Goal: Use online tool/utility: Utilize a website feature to perform a specific function

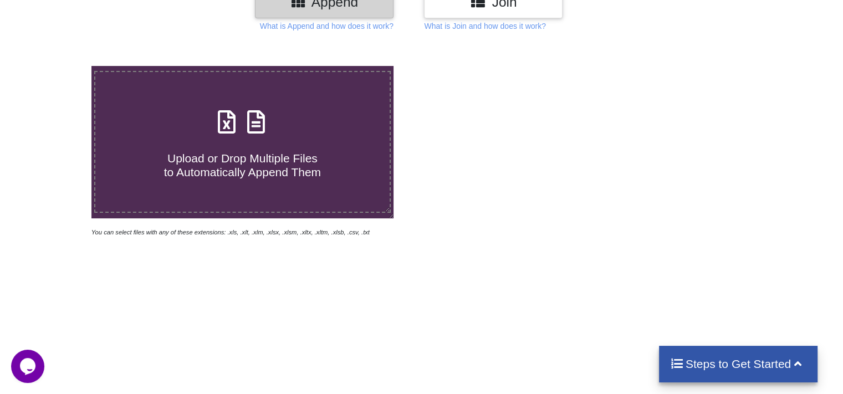
click at [244, 144] on h4 "Upload or Drop Multiple Files to Automatically Append Them" at bounding box center [242, 158] width 294 height 42
click at [58, 66] on input "Upload or Drop Multiple Files to Automatically Append Them" at bounding box center [58, 66] width 0 height 0
type input "C:\fakepath\BARMER RBO.xlsx"
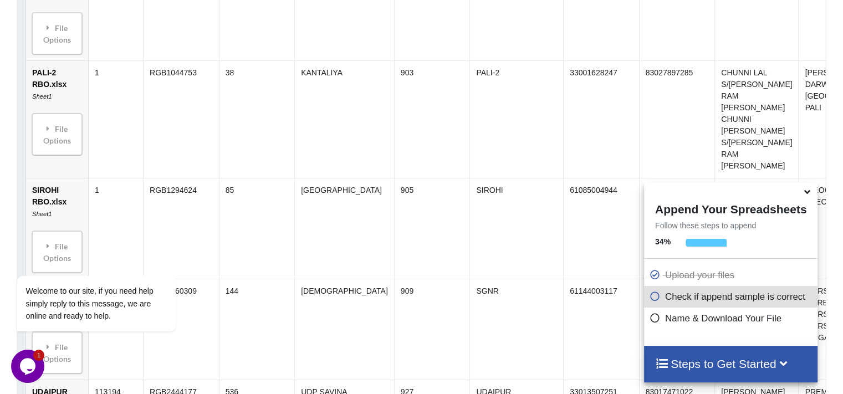
scroll to position [1987, 0]
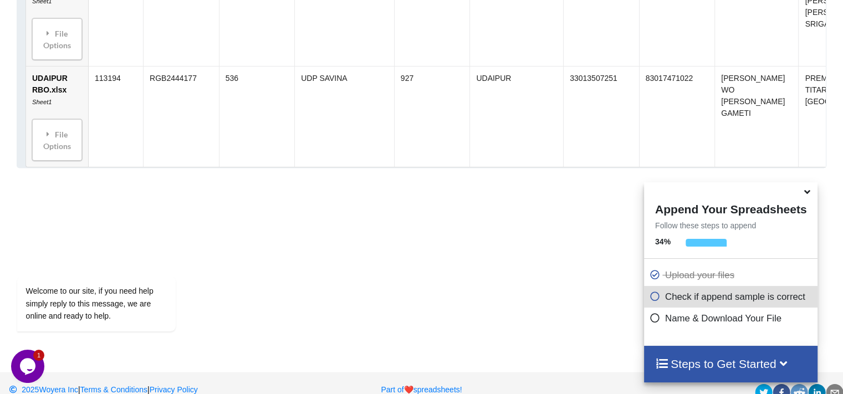
click at [806, 193] on icon at bounding box center [807, 190] width 12 height 10
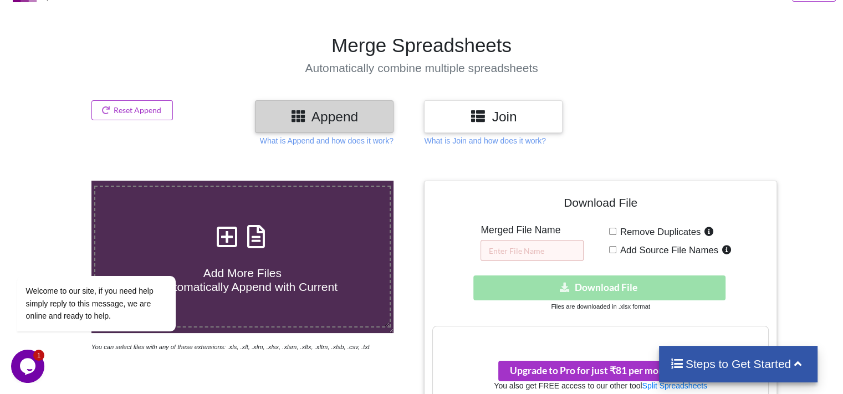
scroll to position [111, 0]
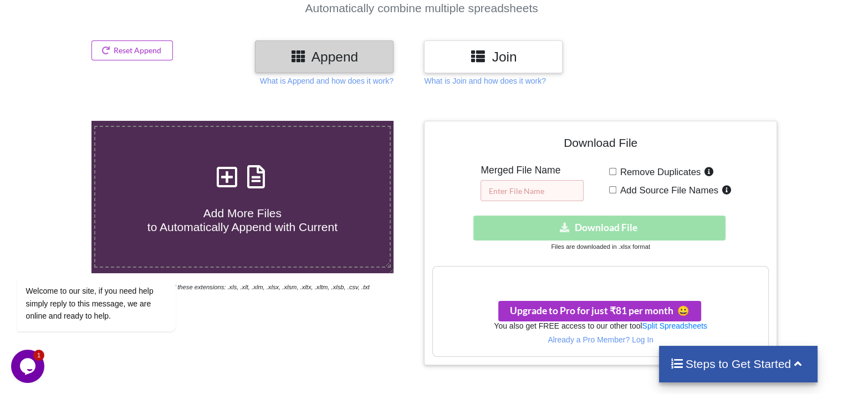
click at [546, 193] on input "text" at bounding box center [531, 190] width 103 height 21
type input "r"
type input "RMGB"
click at [607, 232] on div "Download hidden Download File" at bounding box center [600, 228] width 336 height 25
click at [610, 221] on div "Download hidden Download File" at bounding box center [600, 228] width 336 height 25
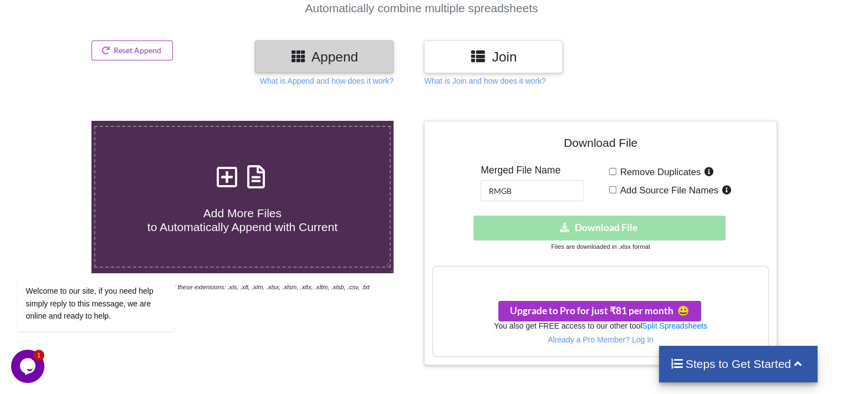
click at [616, 170] on span "Remove Duplicates" at bounding box center [658, 172] width 85 height 11
click at [616, 170] on input "Remove Duplicates" at bounding box center [612, 171] width 7 height 7
checkbox input "true"
click at [616, 188] on span "Add Source File Names" at bounding box center [667, 190] width 102 height 11
click at [616, 188] on input "Add Source File Names" at bounding box center [612, 189] width 7 height 7
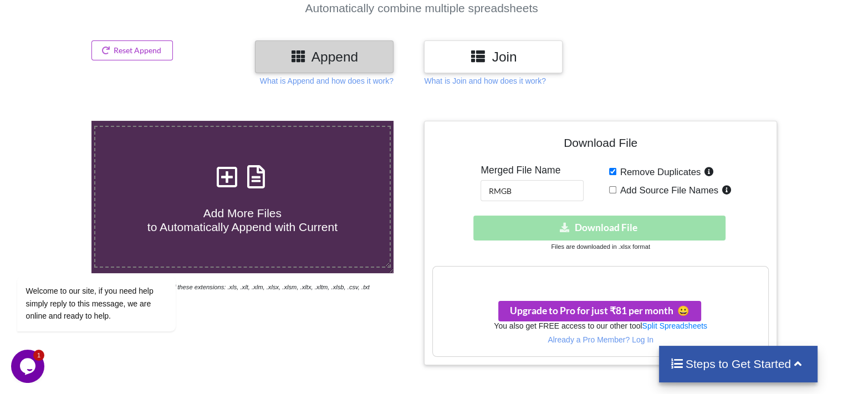
checkbox input "true"
click at [616, 172] on label "Remove Duplicates" at bounding box center [666, 172] width 100 height 14
click at [616, 172] on input "Remove Duplicates" at bounding box center [612, 171] width 7 height 7
checkbox input "false"
click at [614, 186] on input "Add Source File Names" at bounding box center [612, 189] width 7 height 7
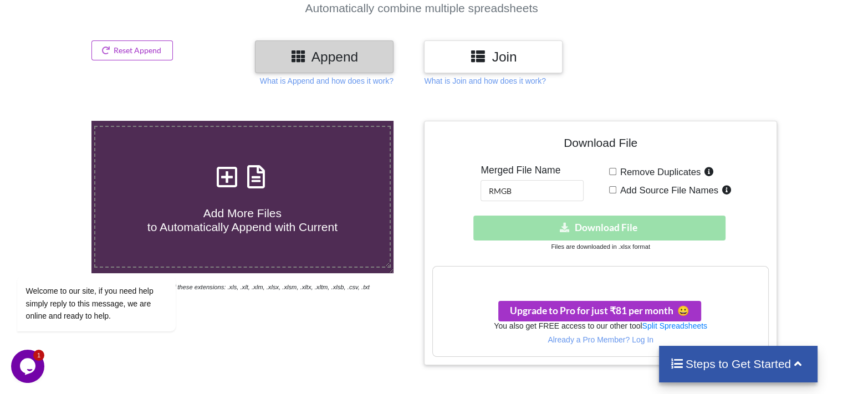
checkbox input "false"
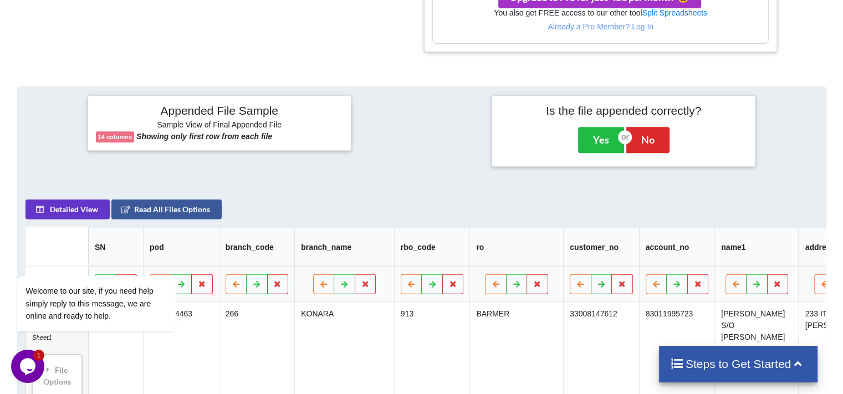
scroll to position [443, 0]
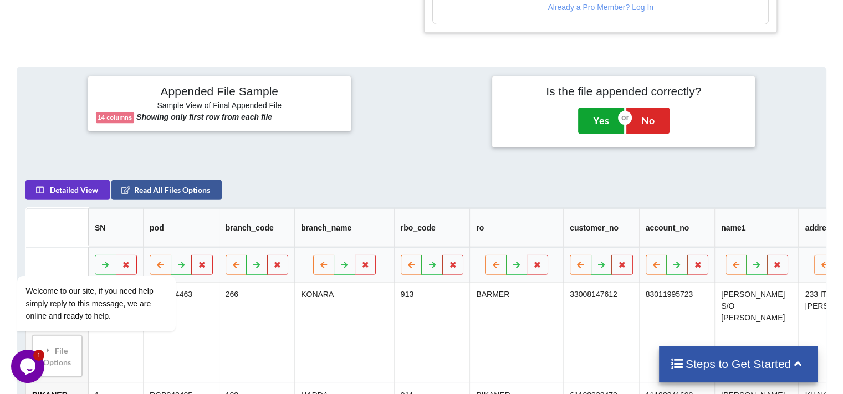
click at [601, 121] on button "Yes" at bounding box center [601, 119] width 46 height 25
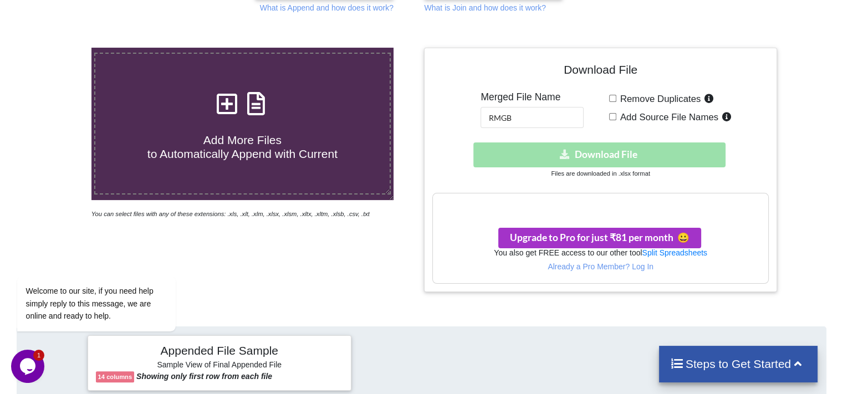
scroll to position [176, 0]
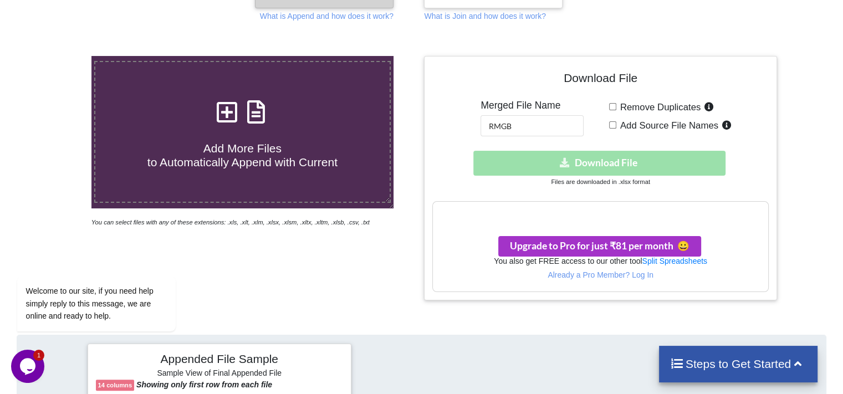
click at [561, 163] on div "Download hidden Download File" at bounding box center [600, 163] width 336 height 25
click at [592, 155] on div "Download hidden Download File" at bounding box center [600, 163] width 336 height 25
click at [586, 217] on h3 "Your files are more than 1 MB" at bounding box center [600, 213] width 335 height 12
click at [603, 207] on h3 "Your files are more than 1 MB" at bounding box center [600, 213] width 335 height 12
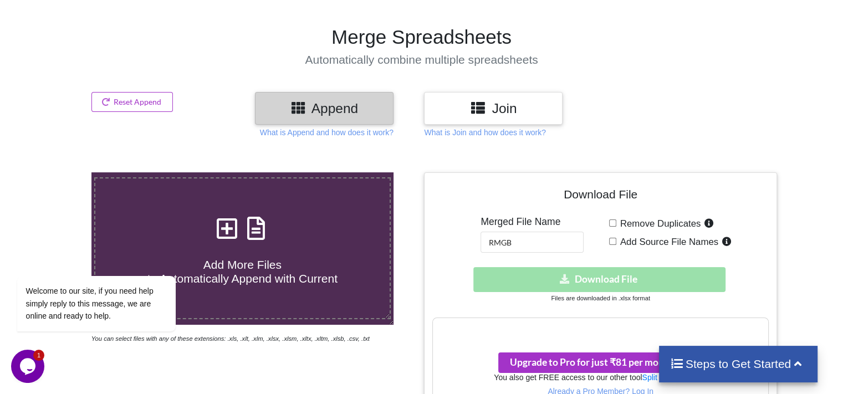
scroll to position [0, 0]
